Goal: Transaction & Acquisition: Purchase product/service

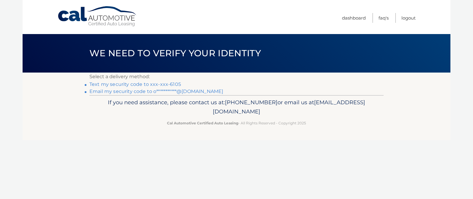
click at [104, 84] on link "Text my security code to xxx-xxx-6105" at bounding box center [134, 85] width 91 height 6
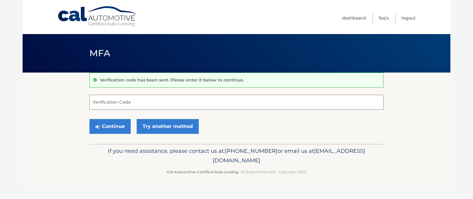
click at [128, 104] on input "Verification Code" at bounding box center [236, 102] width 294 height 15
type input "693853"
click at [111, 126] on button "Continue" at bounding box center [109, 126] width 41 height 15
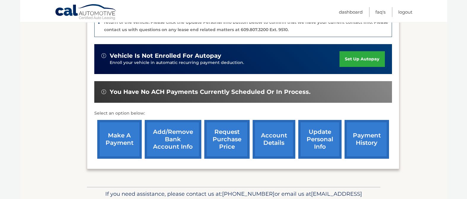
scroll to position [168, 0]
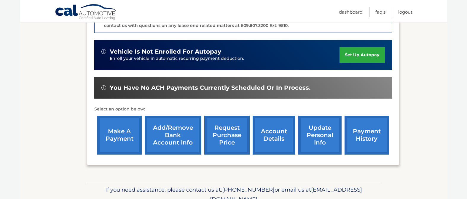
click at [116, 131] on link "make a payment" at bounding box center [119, 135] width 45 height 39
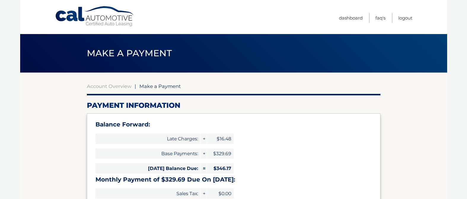
select select "MmQ0YTkyZGUtZjlhNC00ZGQ3LWFlZjYtMTk3MGQyZTIyY2I5"
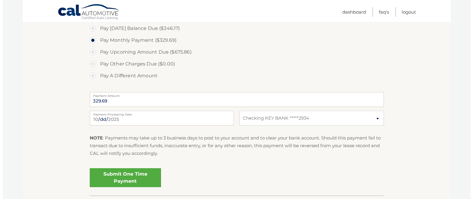
scroll to position [228, 0]
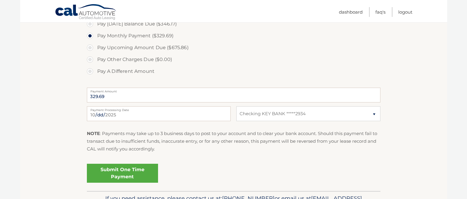
click at [121, 172] on link "Submit One Time Payment" at bounding box center [122, 173] width 71 height 19
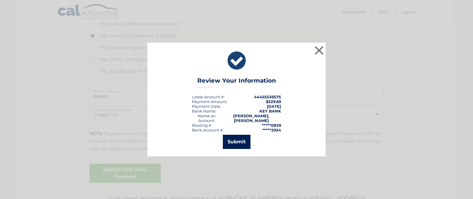
click at [238, 139] on button "Submit" at bounding box center [237, 142] width 28 height 14
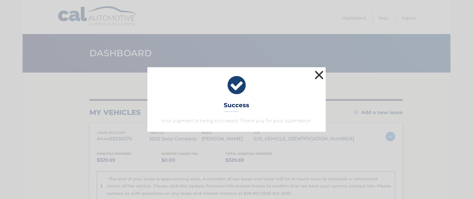
click at [319, 76] on button "×" at bounding box center [319, 75] width 12 height 12
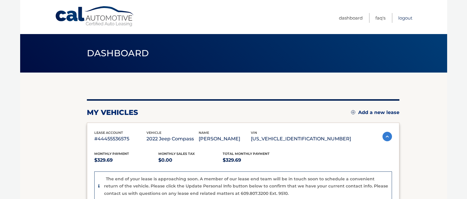
click at [405, 19] on link "Logout" at bounding box center [406, 18] width 14 height 10
